Goal: Task Accomplishment & Management: Use online tool/utility

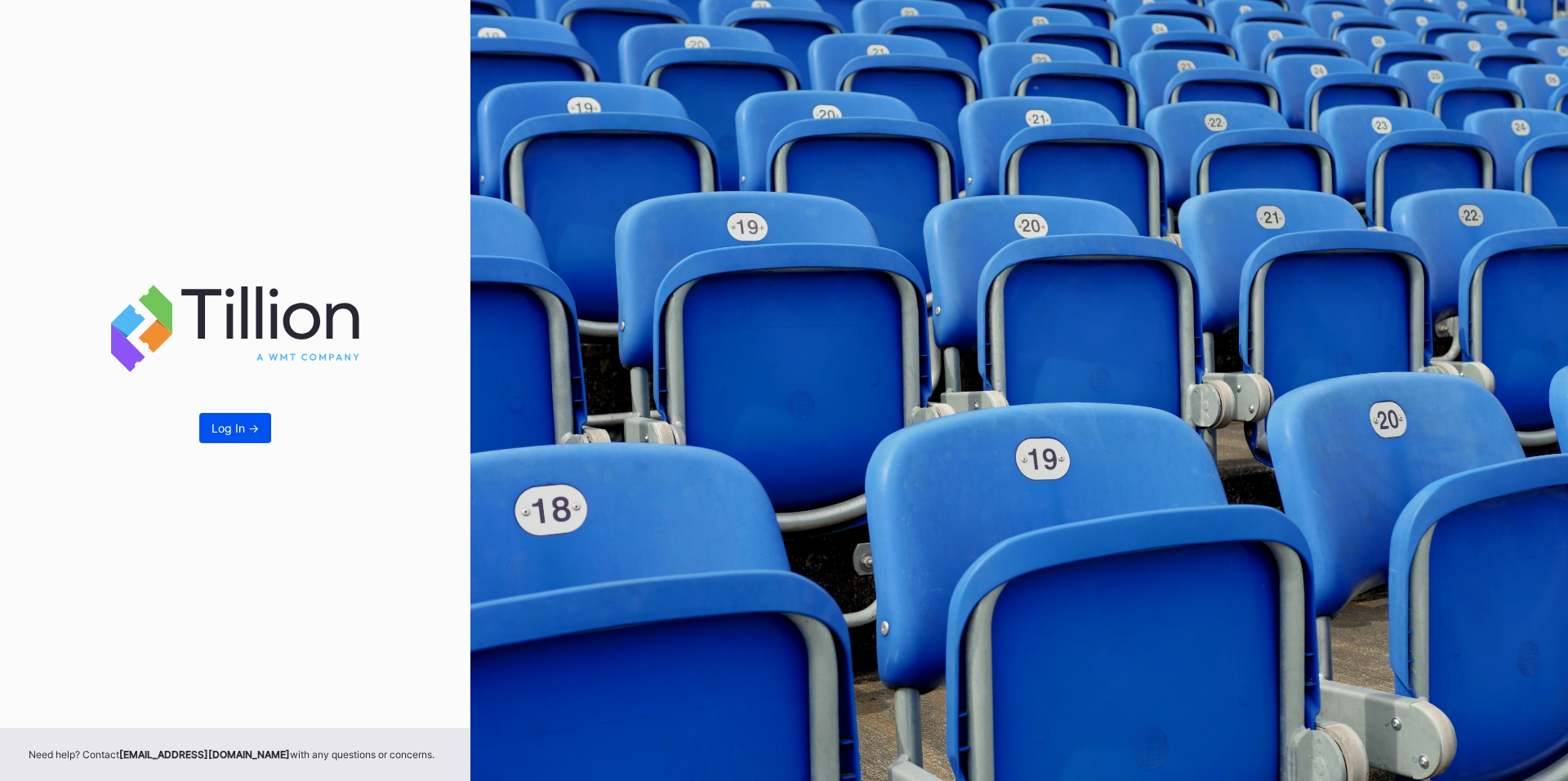
click at [247, 439] on button "Log In ->" at bounding box center [235, 427] width 72 height 30
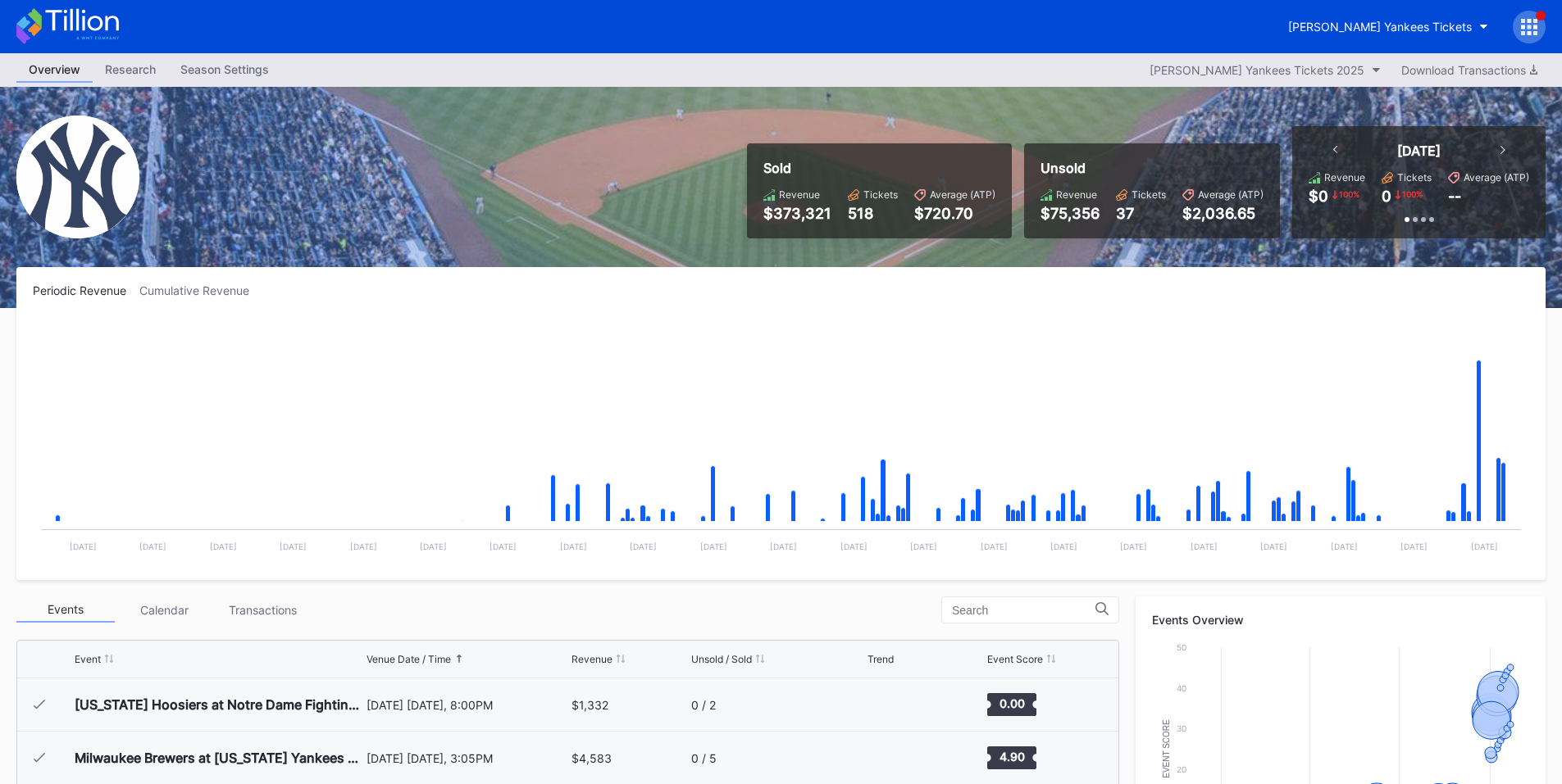
scroll to position [8098, 0]
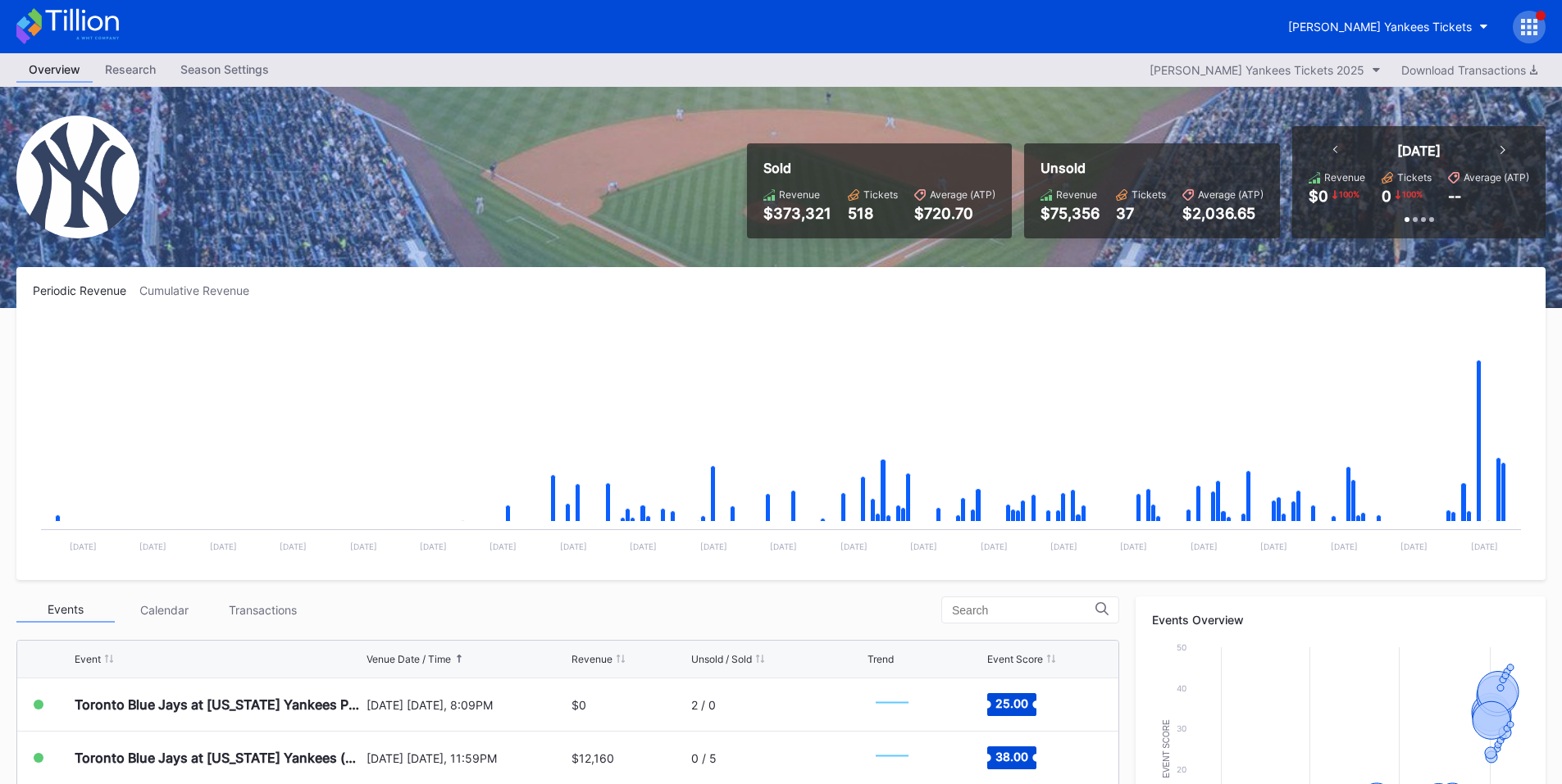
click at [1550, 20] on div "[PERSON_NAME] Yankees Tickets" at bounding box center [781, 26] width 1562 height 54
click at [1533, 24] on icon at bounding box center [1529, 27] width 16 height 16
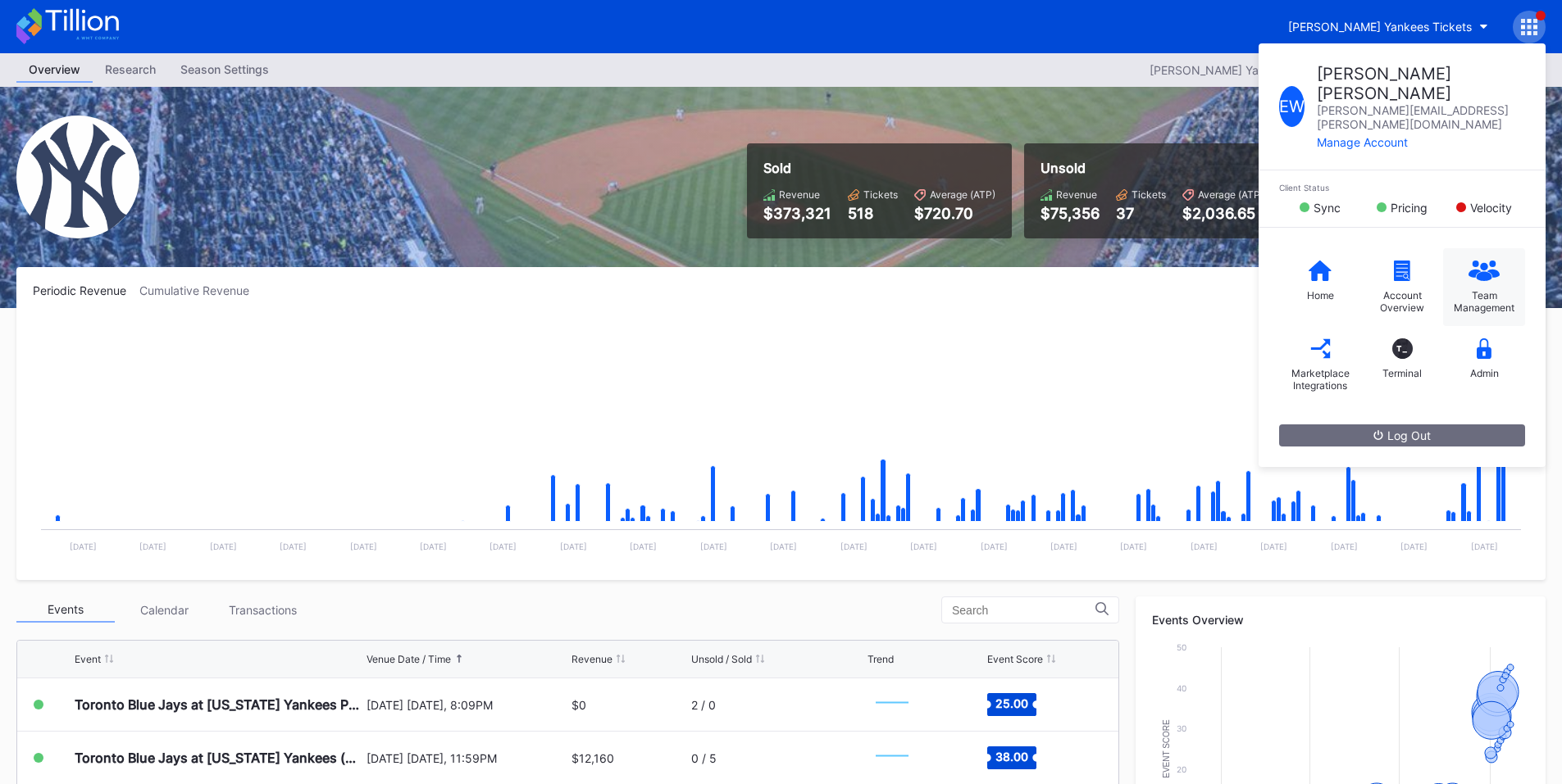
click at [1484, 290] on div "Team Management" at bounding box center [1484, 301] width 66 height 25
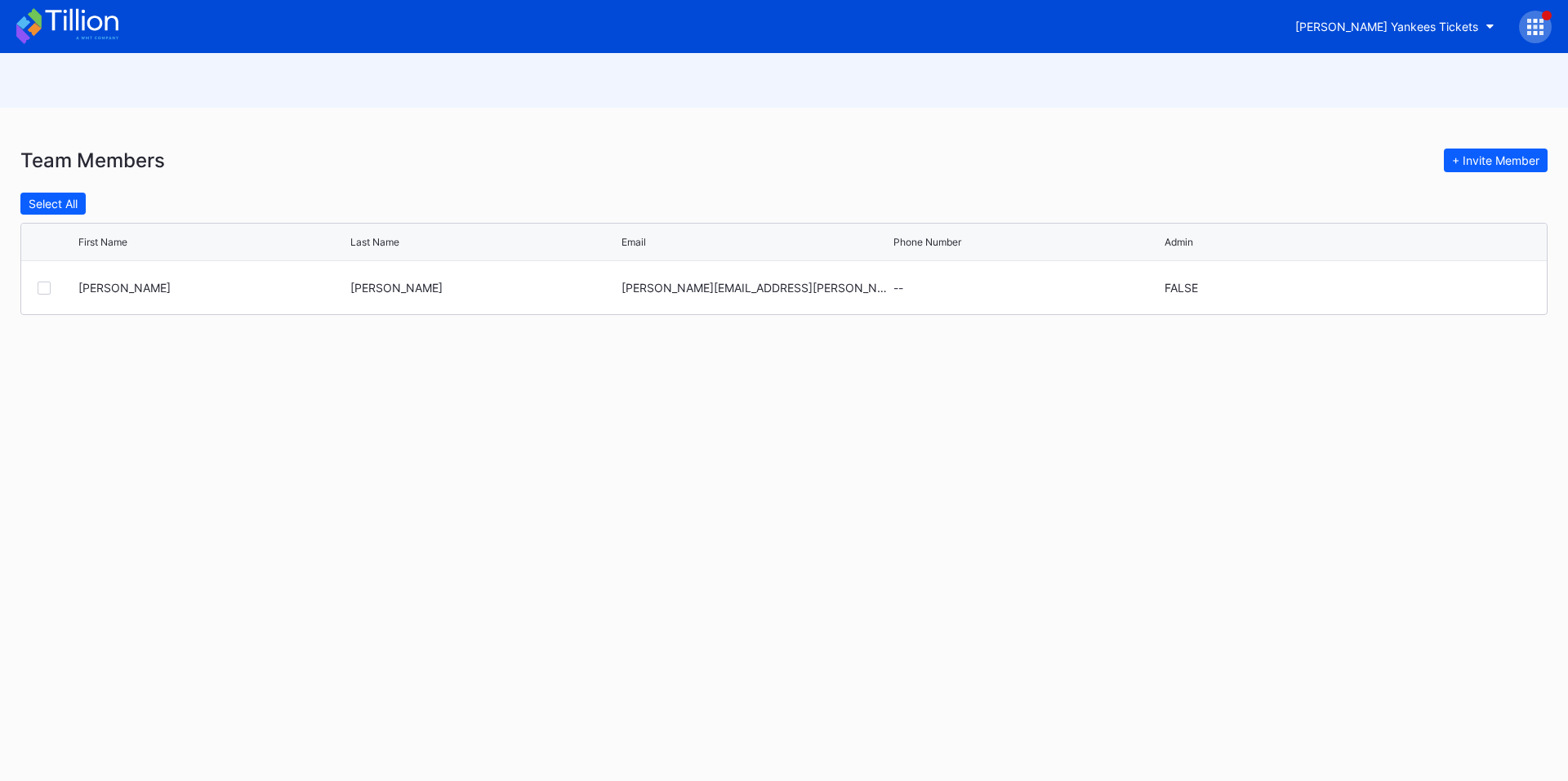
click at [1533, 39] on div at bounding box center [1535, 27] width 33 height 33
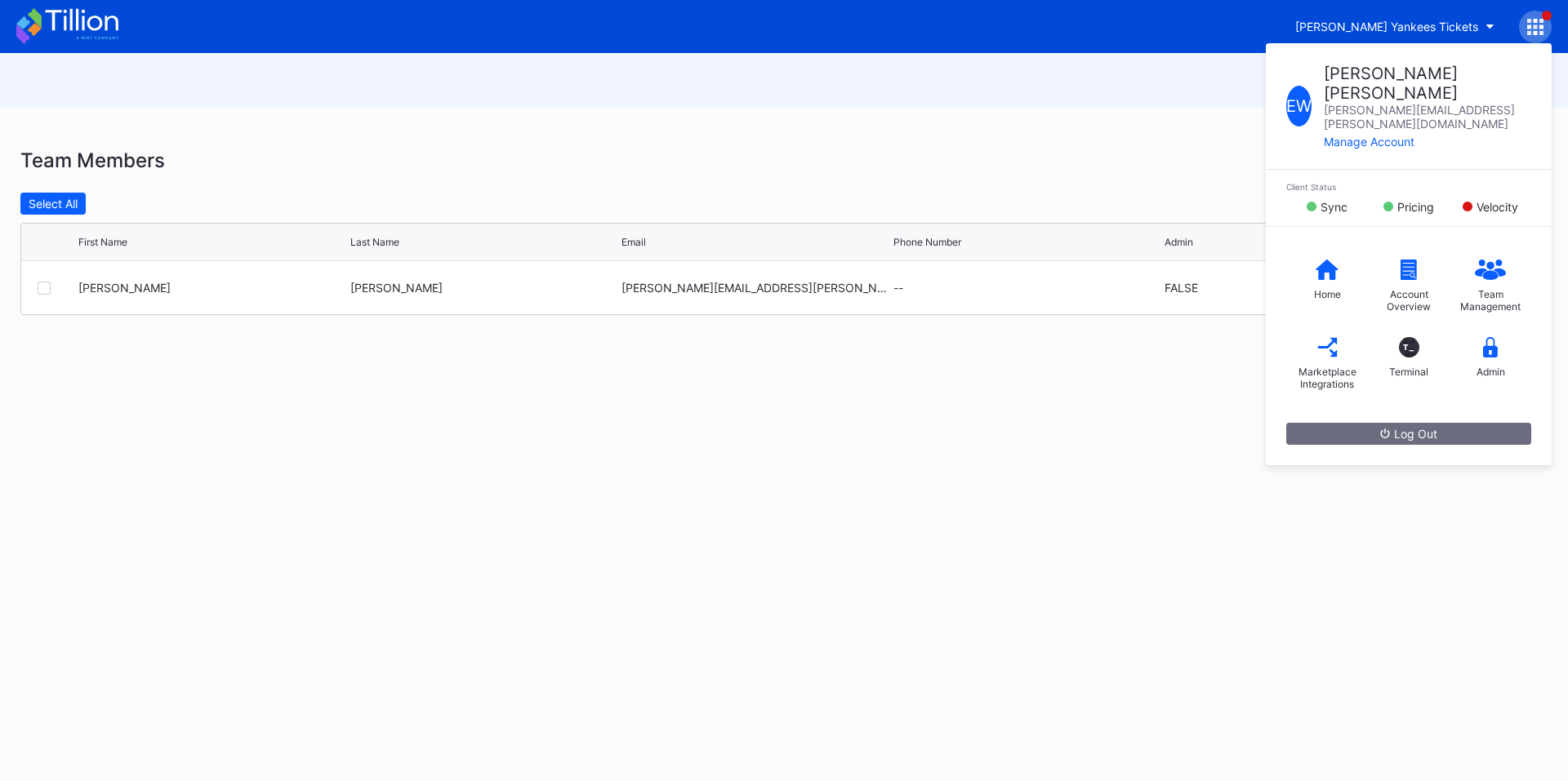
click at [914, 387] on div "Team Members + Invite Member Select All First Name Last Name Email Phone Number…" at bounding box center [784, 417] width 1568 height 728
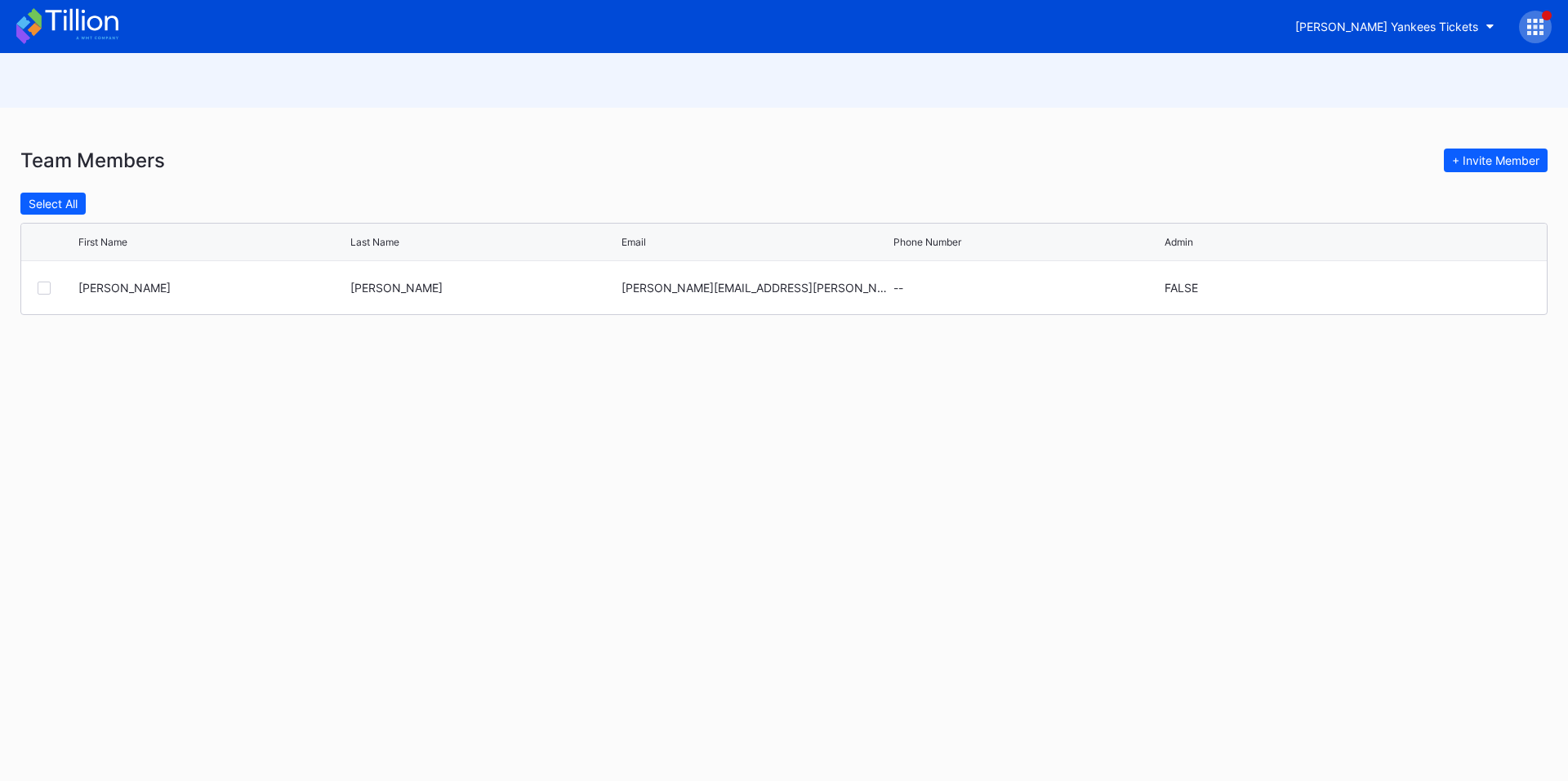
click at [1534, 16] on div at bounding box center [1535, 27] width 33 height 33
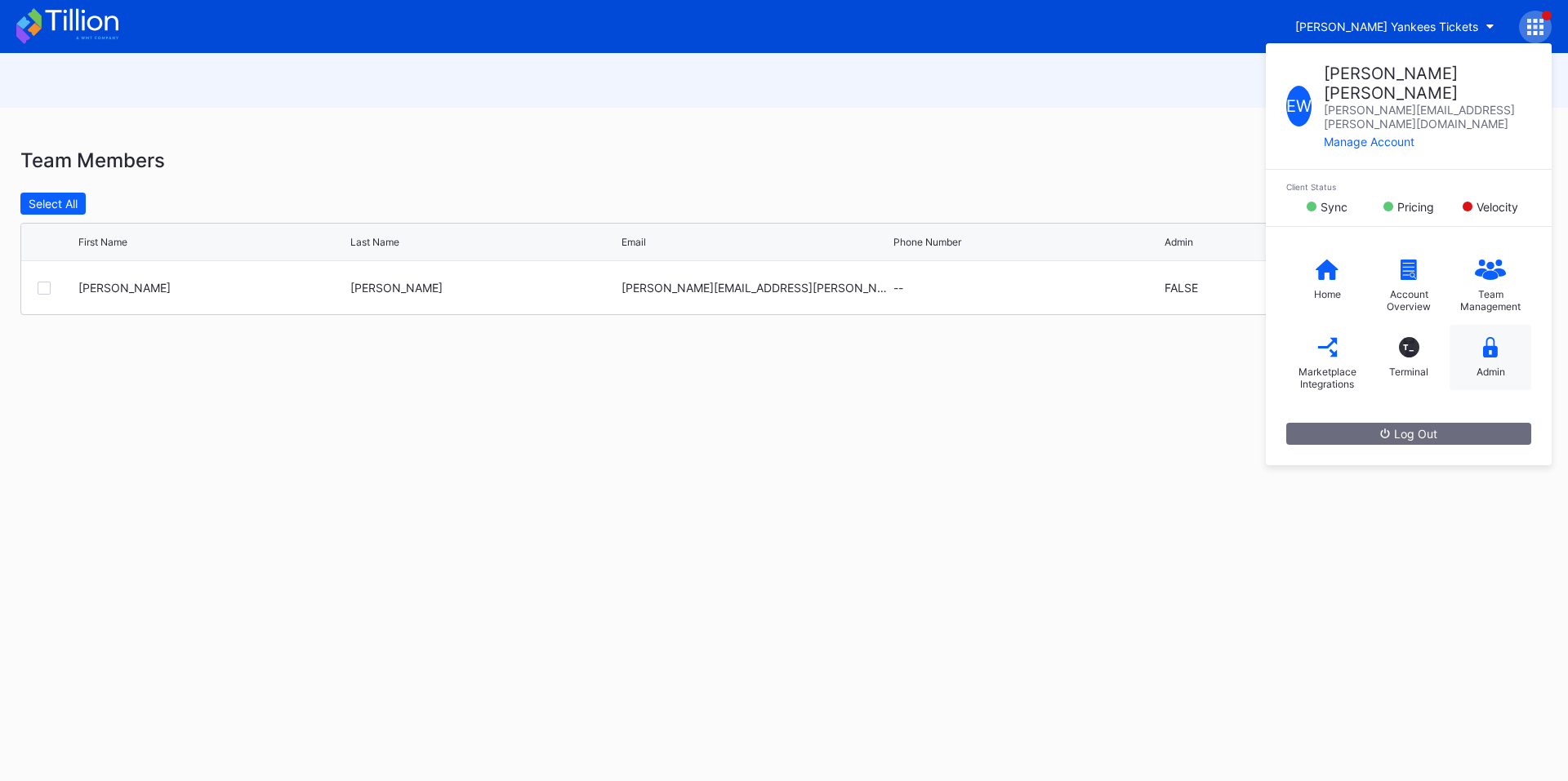
click at [1494, 337] on icon at bounding box center [1491, 347] width 15 height 21
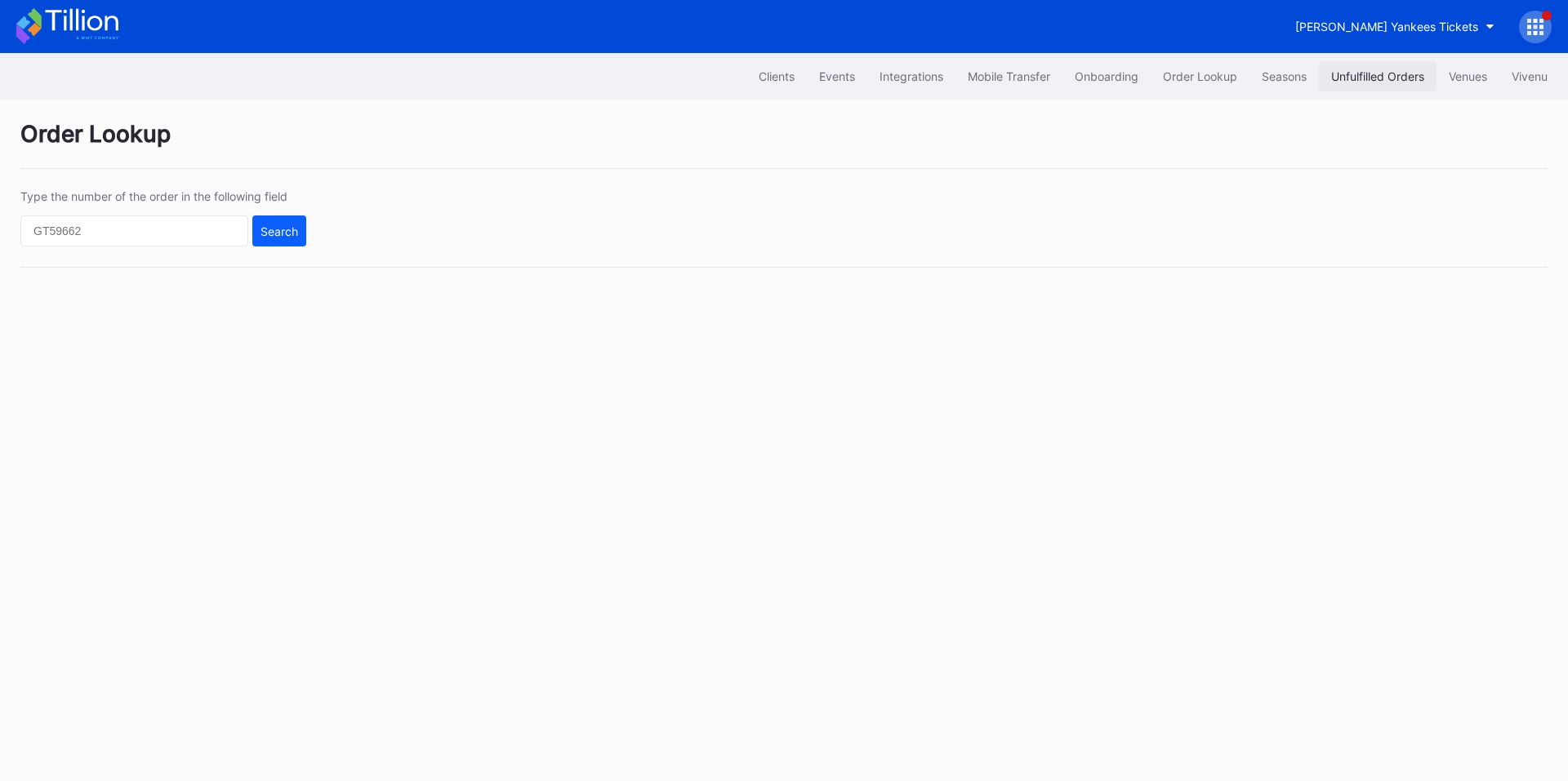
click at [1353, 73] on div "Unfulfilled Orders" at bounding box center [1377, 76] width 93 height 14
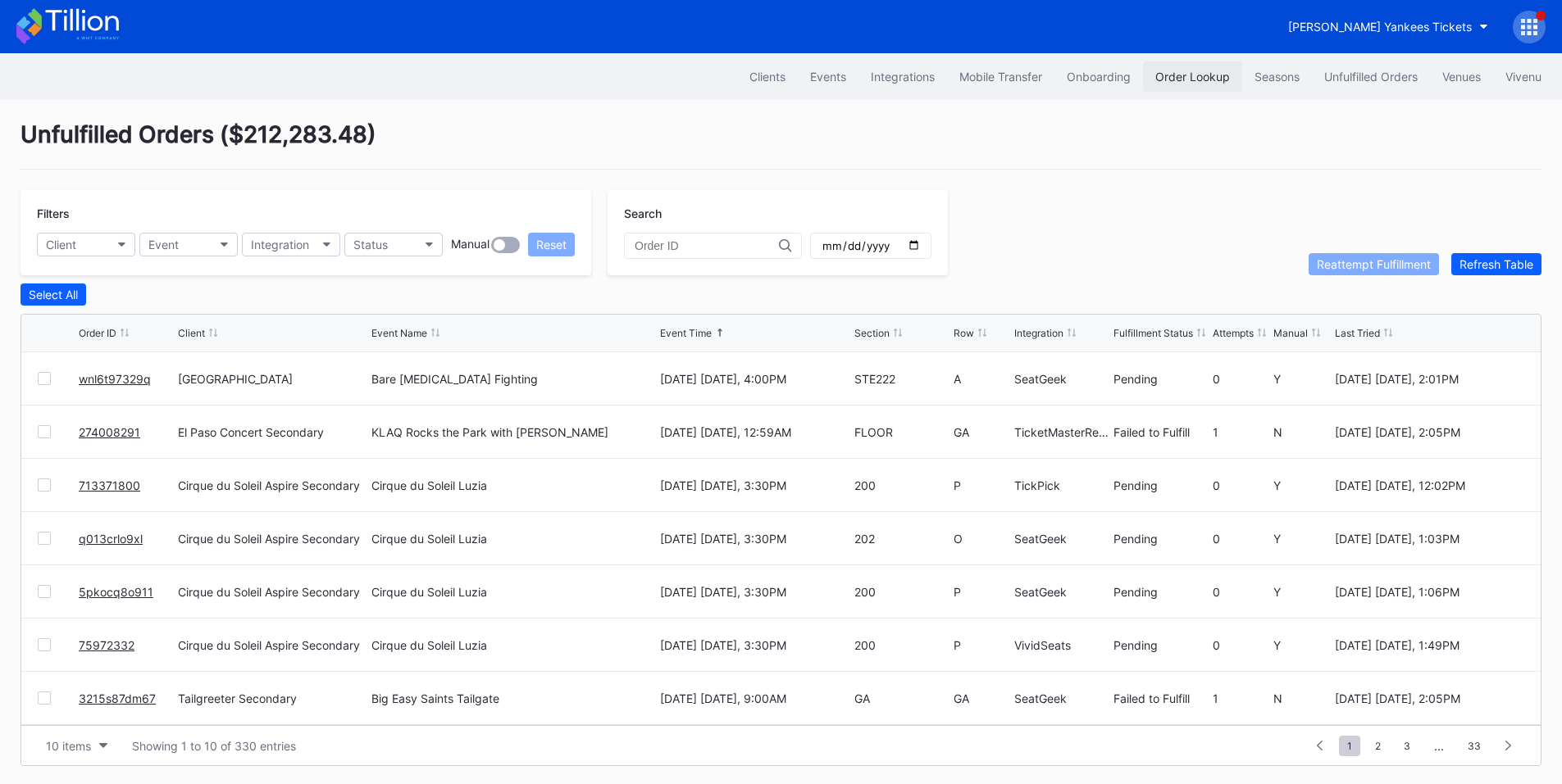
click at [1202, 70] on div "Order Lookup" at bounding box center [1192, 76] width 75 height 14
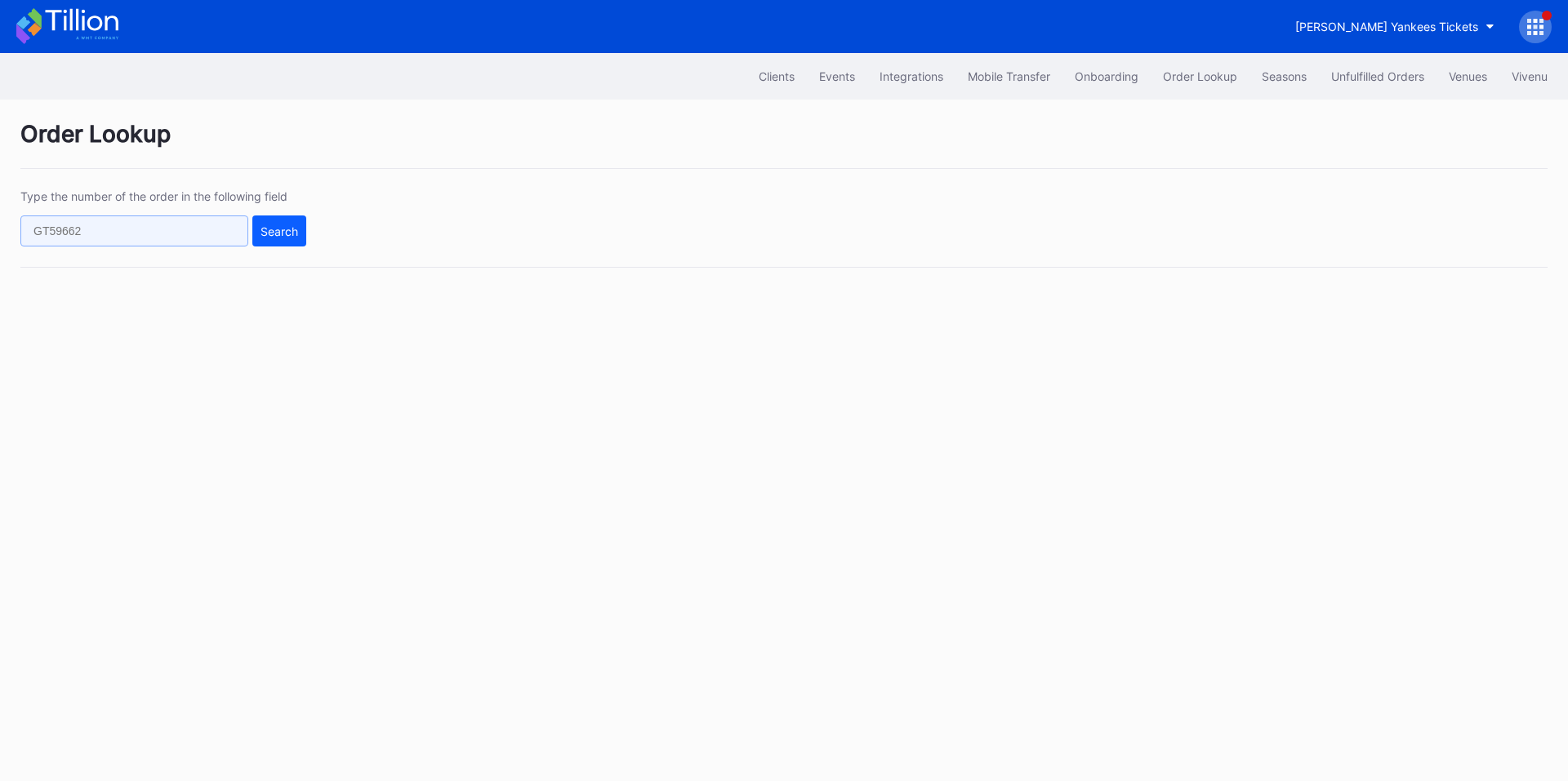
click at [152, 234] on input "text" at bounding box center [134, 231] width 228 height 31
paste input "wnl6t97329q"
type input "wnl6t97329q"
click at [256, 229] on button "Search" at bounding box center [279, 231] width 54 height 31
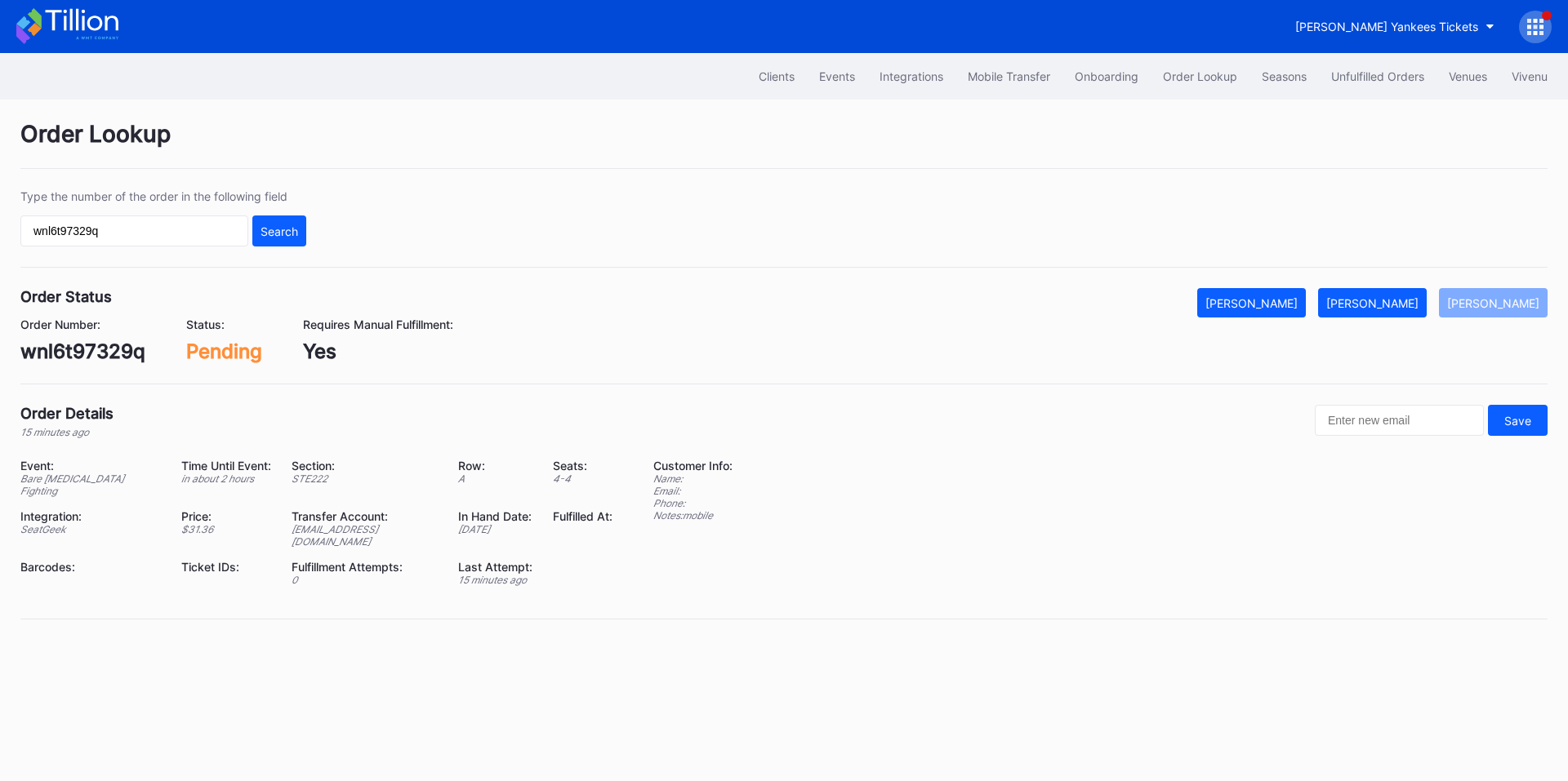
drag, startPoint x: 1403, startPoint y: 304, endPoint x: 1362, endPoint y: 281, distance: 47.0
click at [1403, 304] on div "Mark Fulfilled" at bounding box center [1373, 303] width 93 height 14
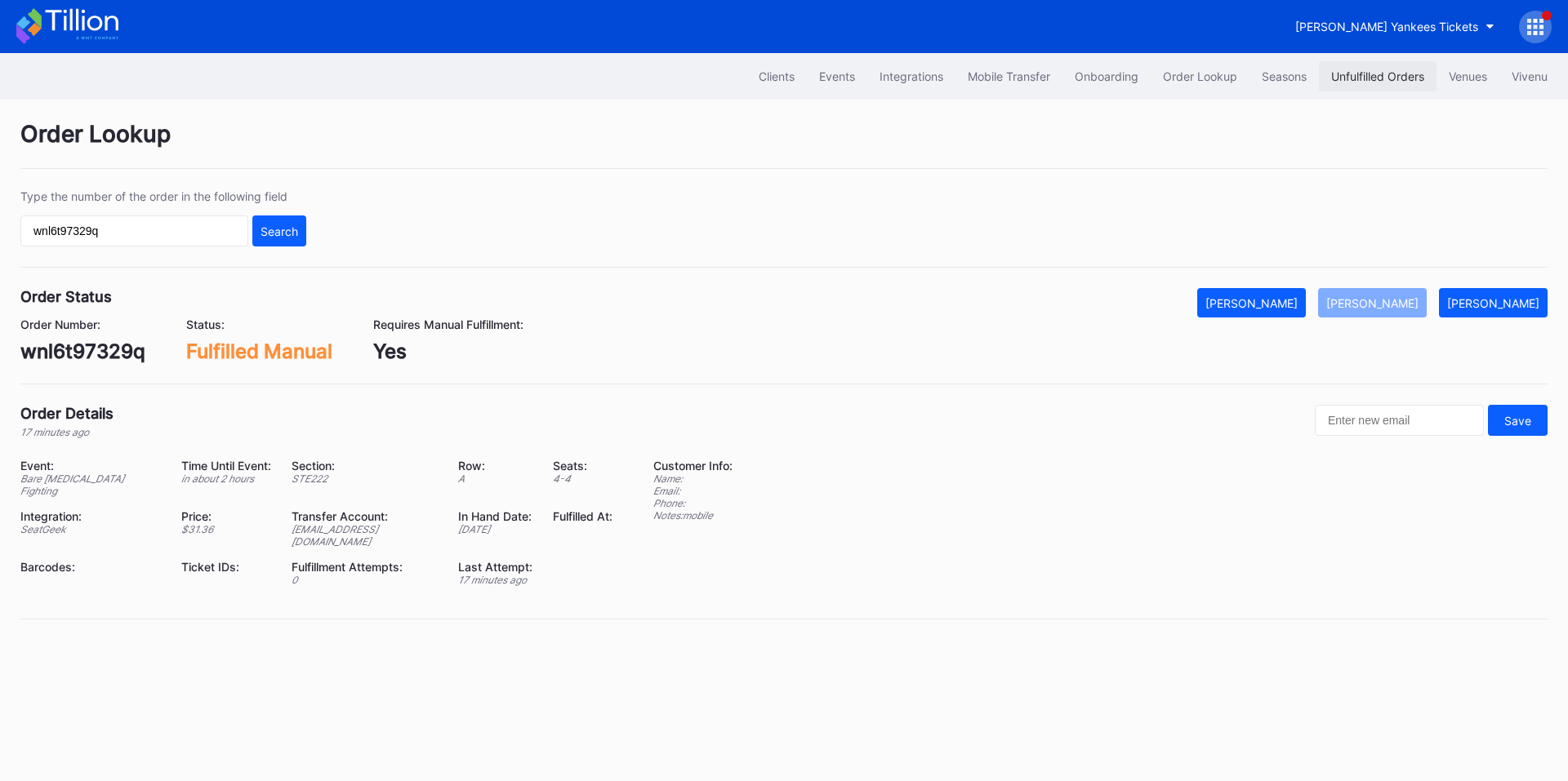
click at [1358, 75] on div "Unfulfilled Orders" at bounding box center [1377, 76] width 93 height 14
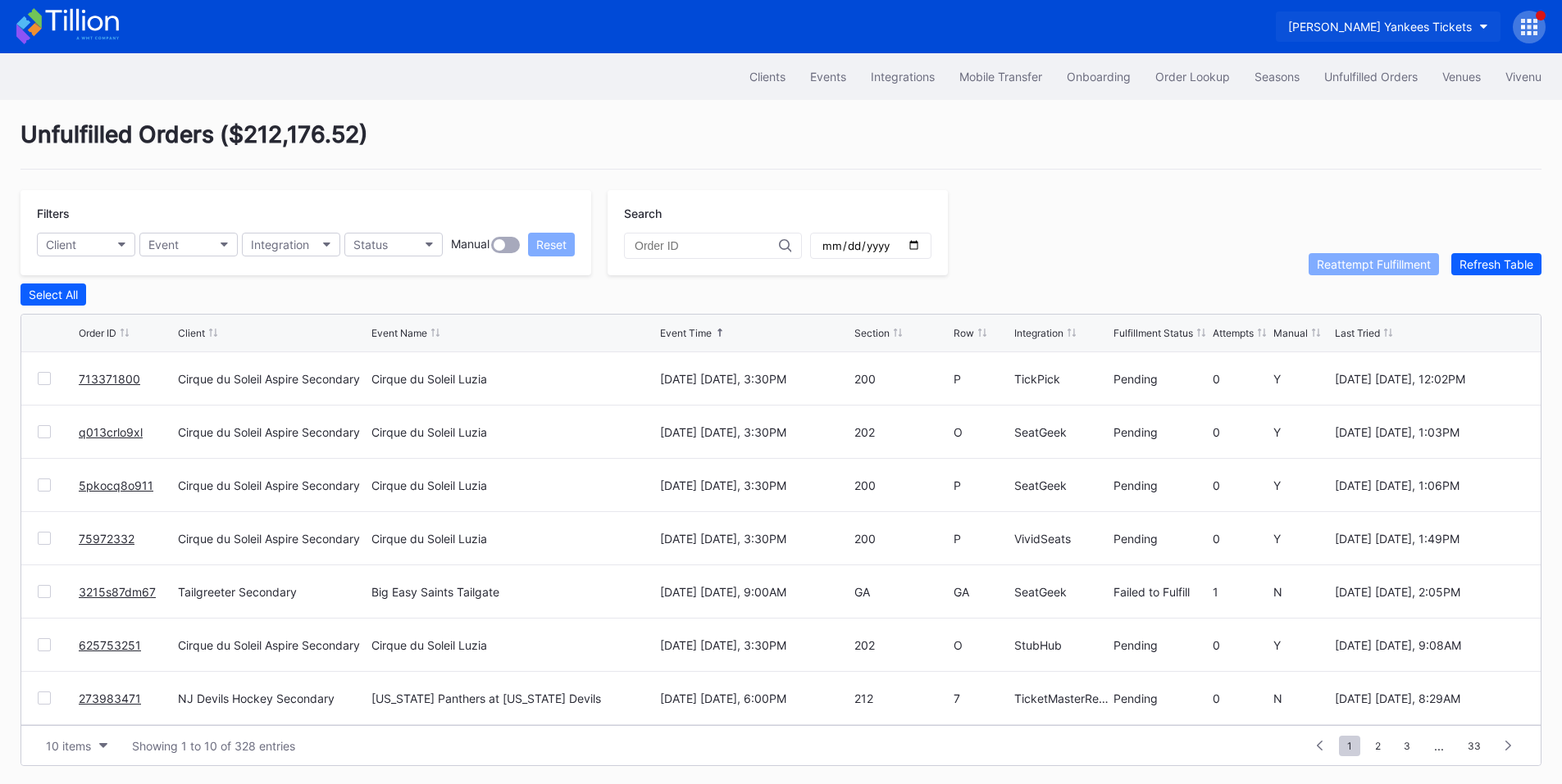
click at [1418, 23] on div "[PERSON_NAME] Yankees Tickets" at bounding box center [1380, 26] width 184 height 14
type input "pru"
click at [1379, 105] on div "[GEOGRAPHIC_DATA]" at bounding box center [1379, 102] width 115 height 14
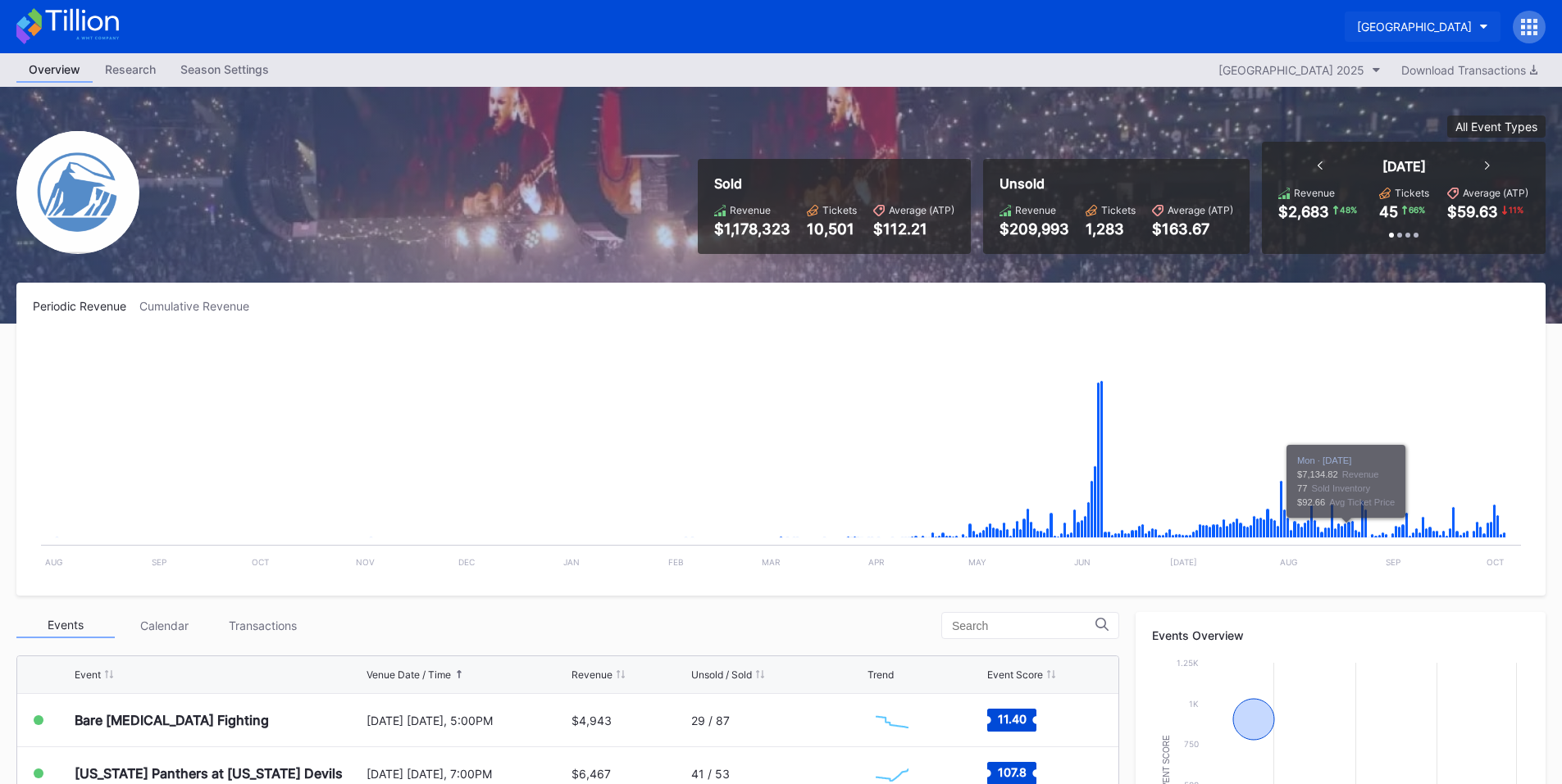
click at [1442, 29] on div "[GEOGRAPHIC_DATA]" at bounding box center [1414, 26] width 115 height 14
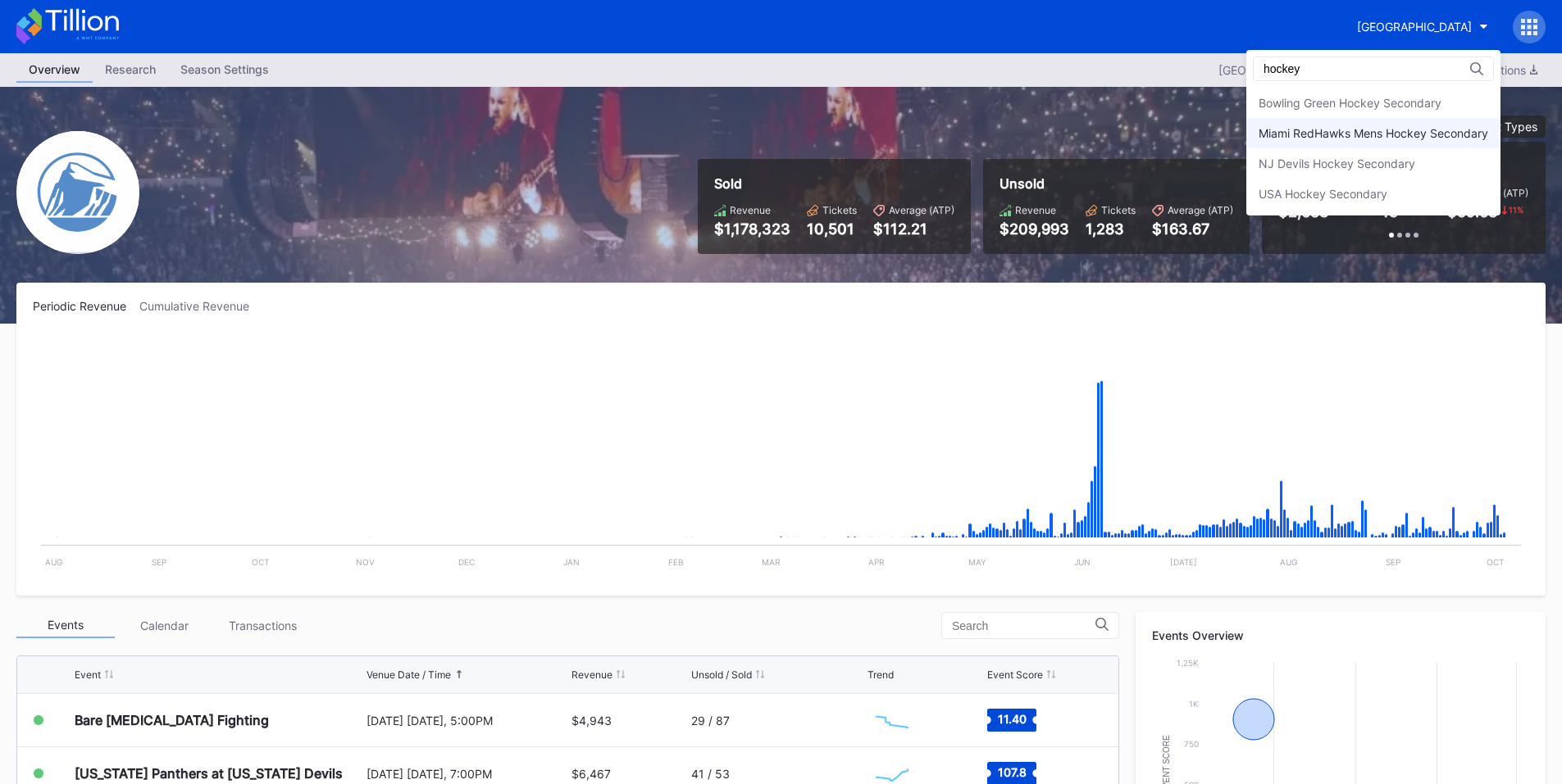
type input "hockey"
click at [1387, 133] on div "Miami RedHawks Mens Hockey Secondary" at bounding box center [1373, 133] width 230 height 14
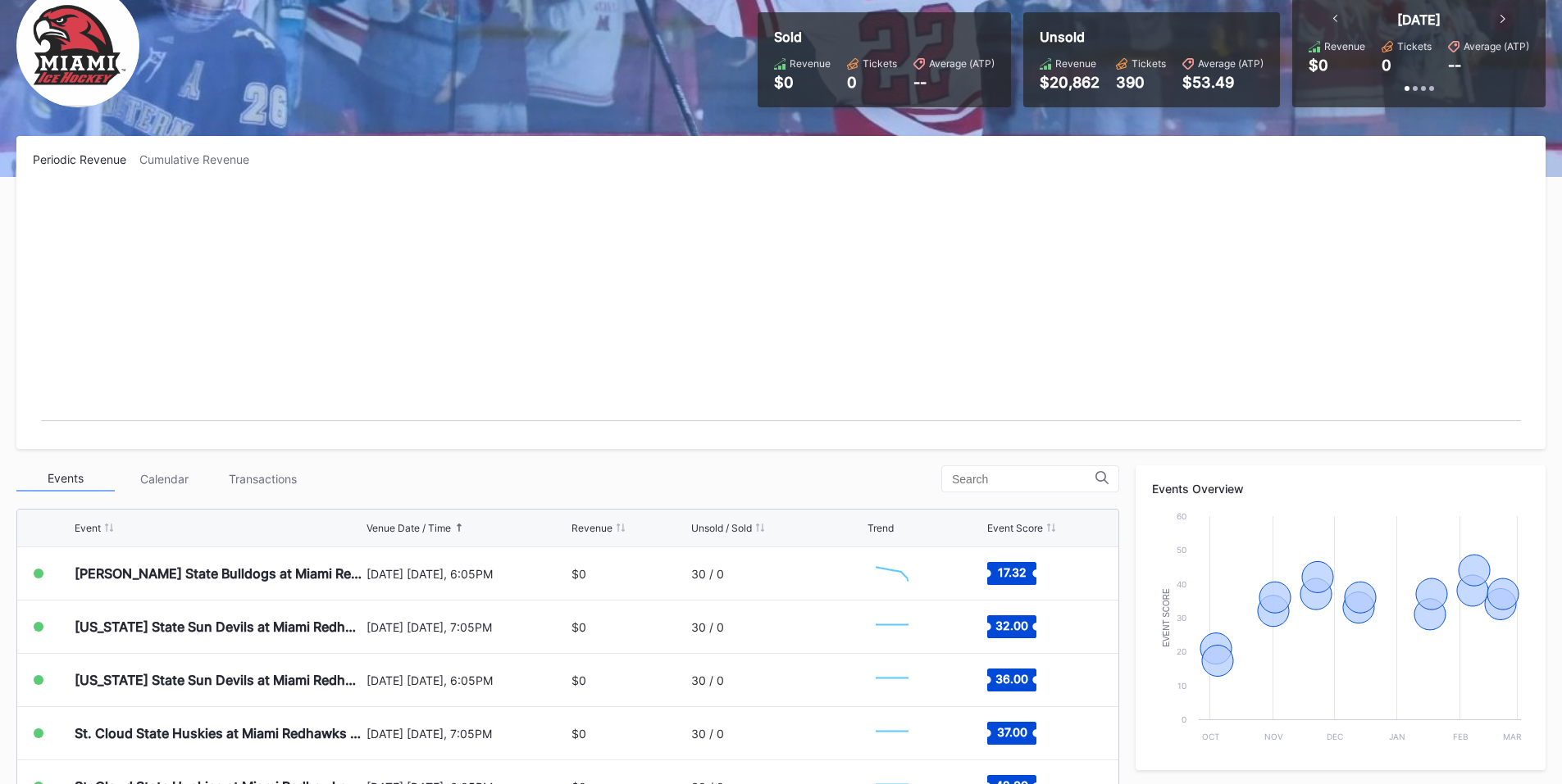
scroll to position [191, 0]
